Goal: Information Seeking & Learning: Understand process/instructions

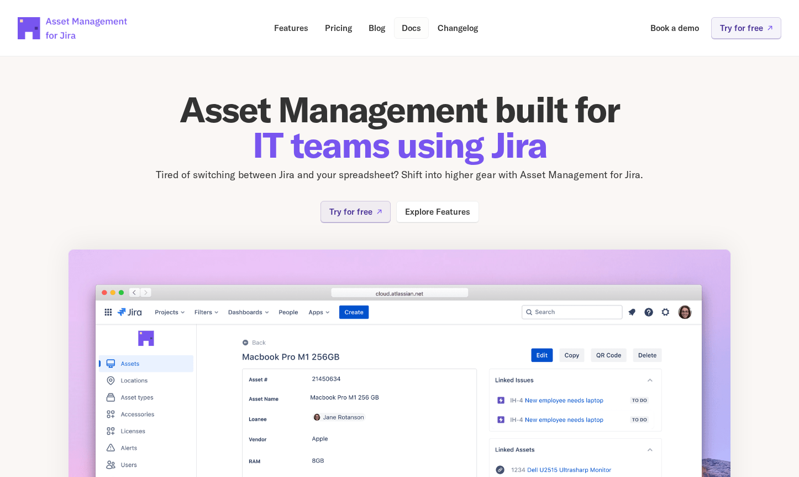
click at [413, 27] on p "Docs" at bounding box center [411, 28] width 19 height 8
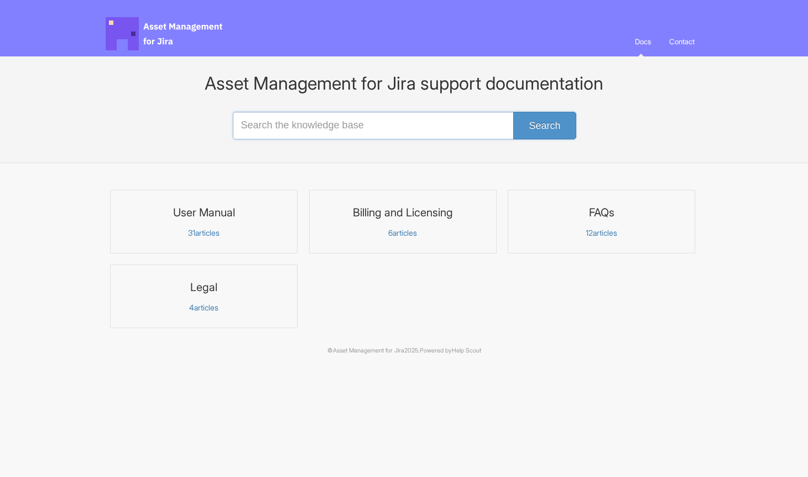
click at [301, 129] on input "Search the knowledge base" at bounding box center [404, 126] width 343 height 28
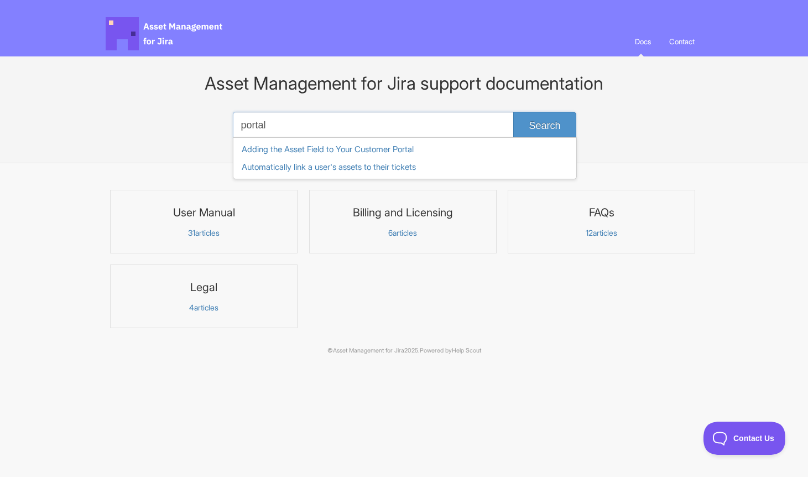
type input "portal"
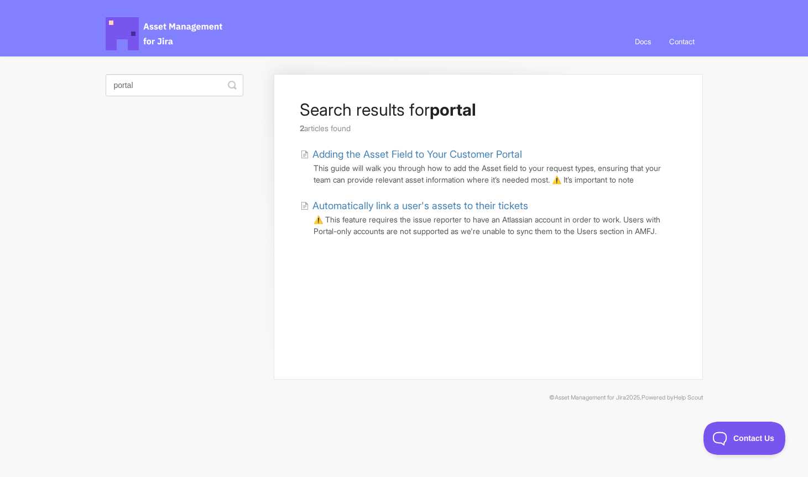
click at [414, 156] on link "Adding the Asset Field to Your Customer Portal" at bounding box center [411, 153] width 222 height 15
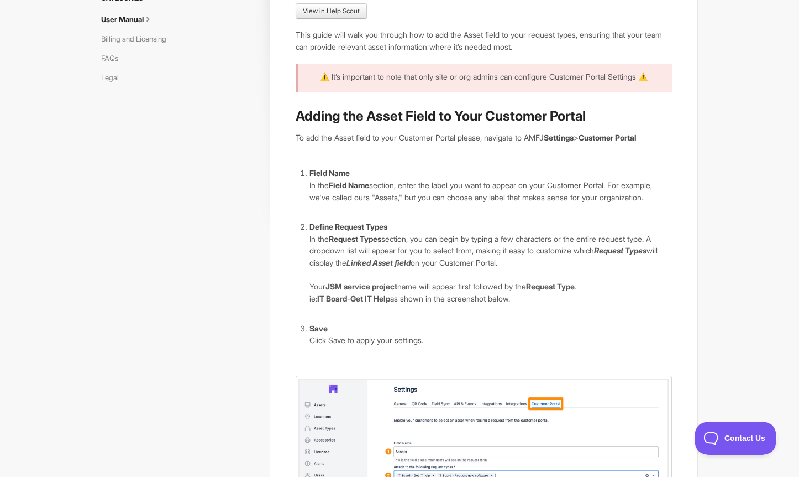
scroll to position [125, 0]
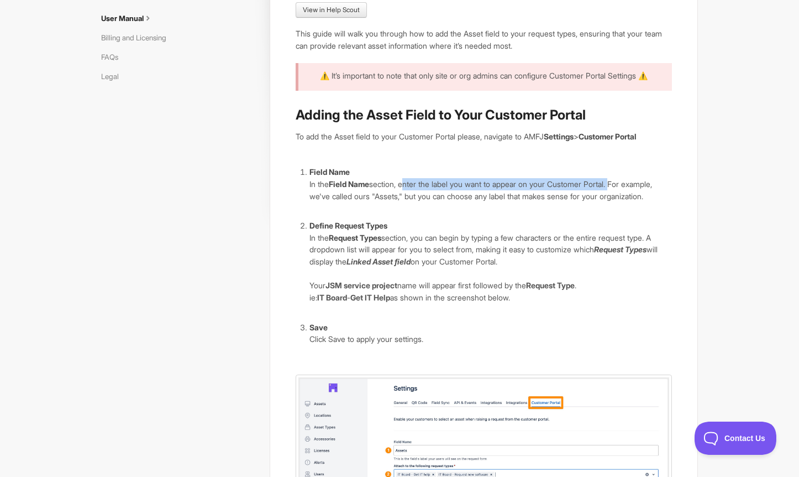
drag, startPoint x: 407, startPoint y: 184, endPoint x: 625, endPoint y: 180, distance: 217.3
click at [625, 180] on p "In the Field Name section, enter the label you want to appear on your Customer …" at bounding box center [491, 190] width 363 height 24
copy p "enter the label you want to appear on your Customer Portal."
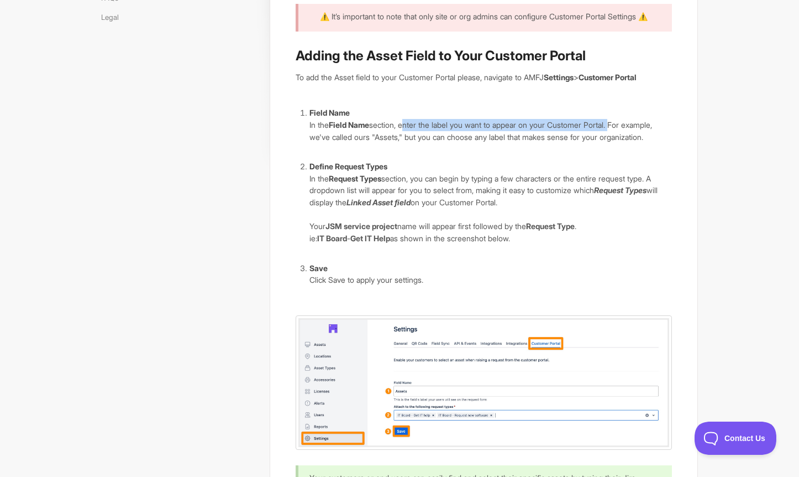
scroll to position [131, 0]
